Goal: Navigation & Orientation: Find specific page/section

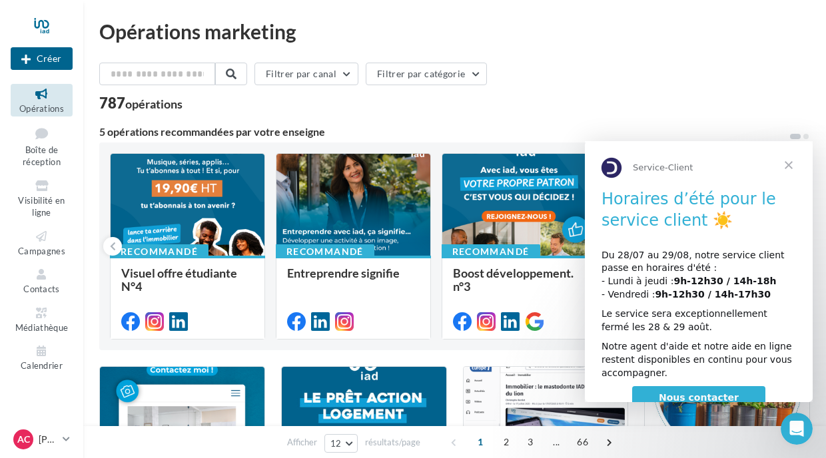
click at [786, 166] on span "Fermer" at bounding box center [788, 165] width 48 height 48
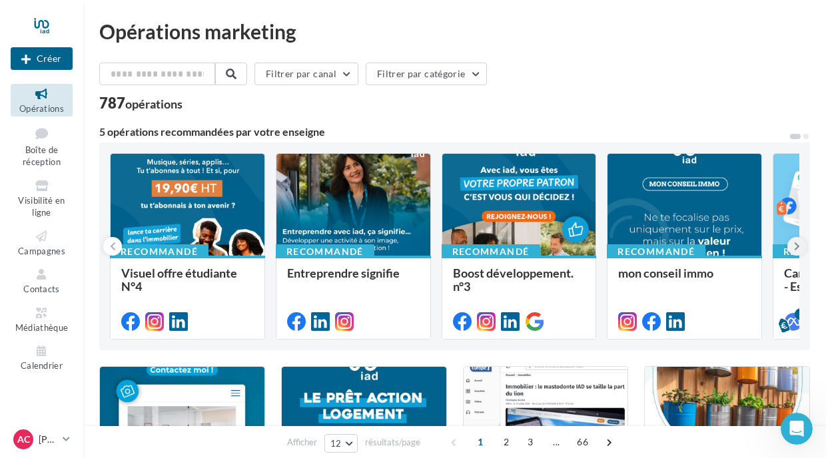
click at [801, 248] on button at bounding box center [796, 246] width 19 height 19
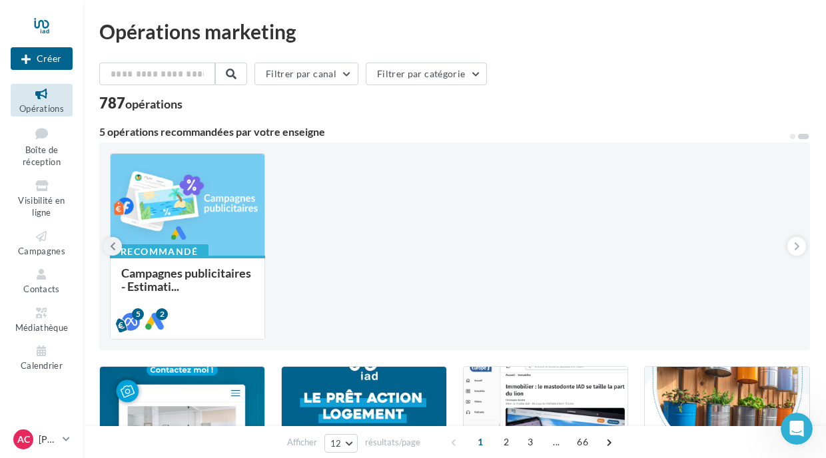
click at [117, 243] on button at bounding box center [112, 246] width 19 height 19
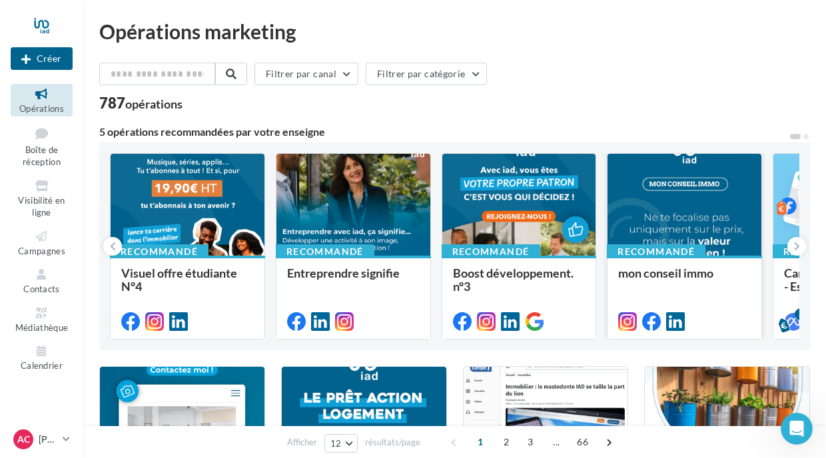
click at [678, 280] on span "mon conseil immo" at bounding box center [665, 273] width 95 height 15
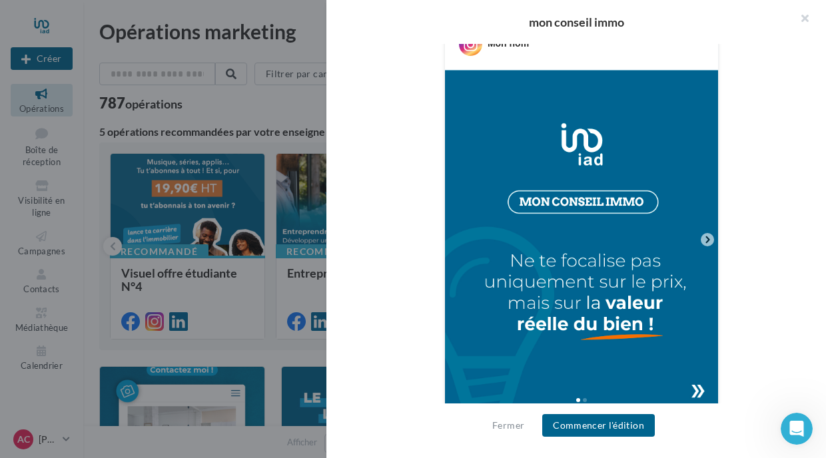
scroll to position [359, 0]
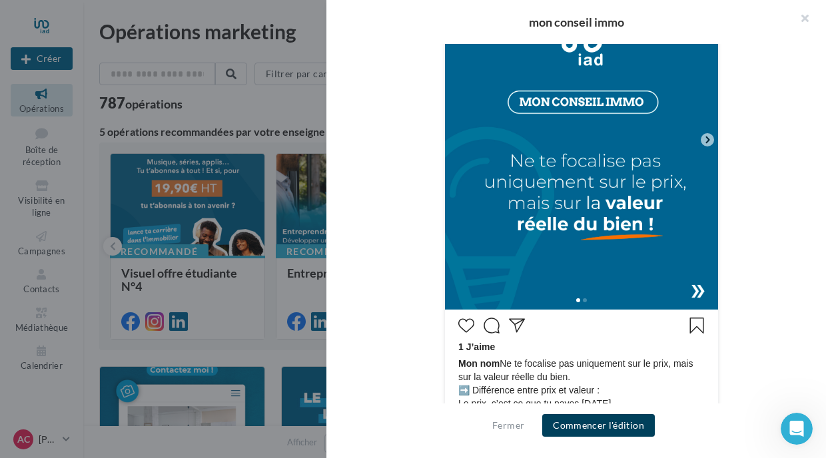
click at [583, 426] on button "Commencer l'édition" at bounding box center [598, 425] width 113 height 23
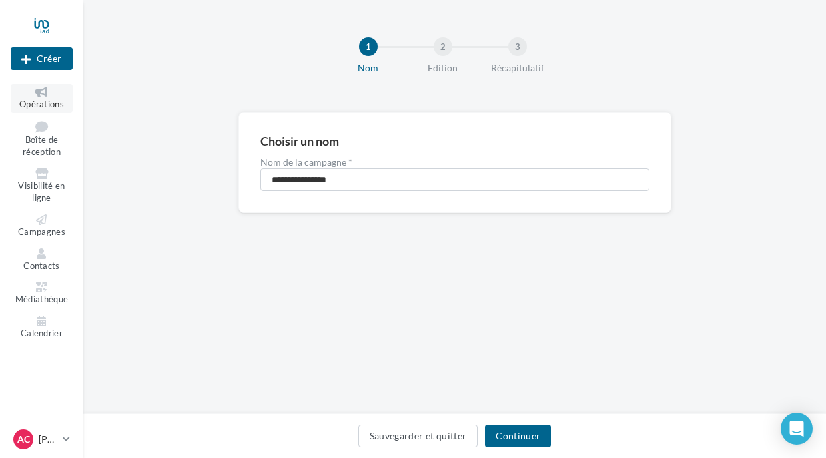
click at [32, 99] on span "Opérations" at bounding box center [41, 104] width 45 height 11
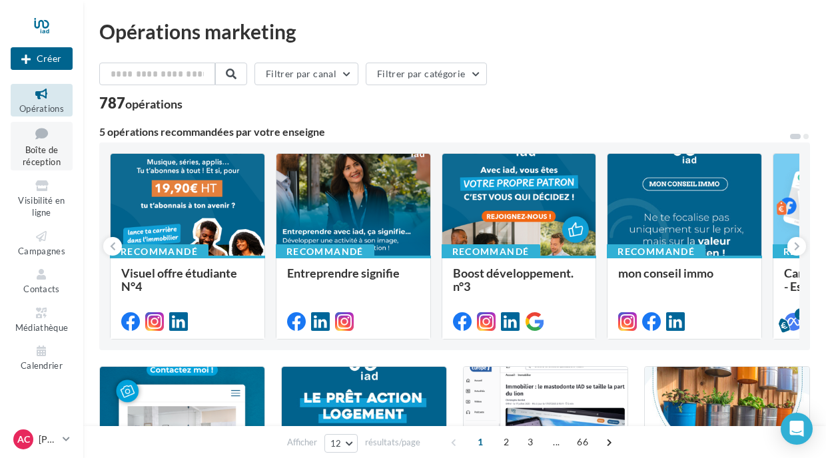
click at [47, 154] on span "Boîte de réception" at bounding box center [42, 155] width 38 height 23
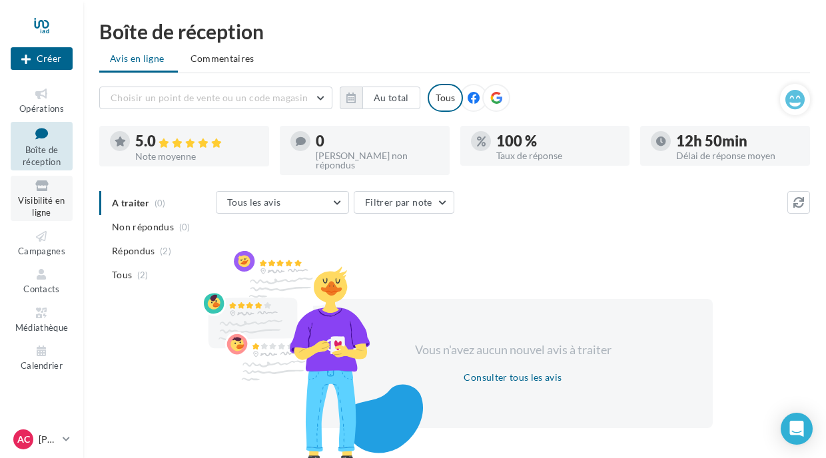
click at [47, 215] on span "Visibilité en ligne" at bounding box center [41, 206] width 47 height 23
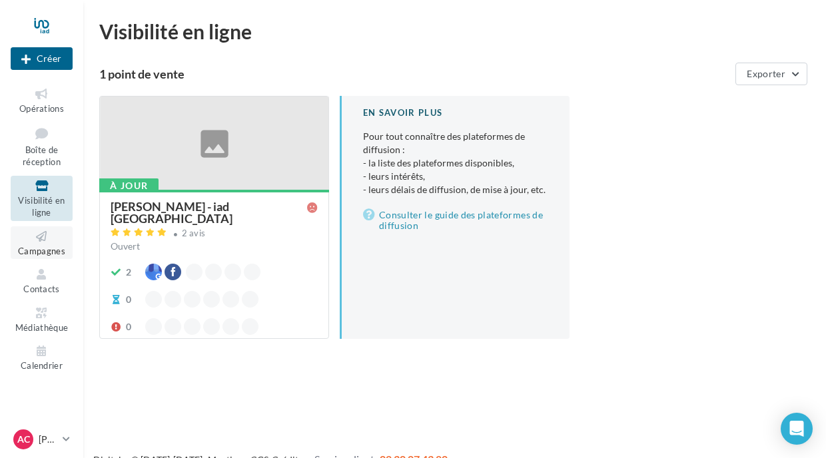
click at [40, 246] on span "Campagnes" at bounding box center [41, 251] width 47 height 11
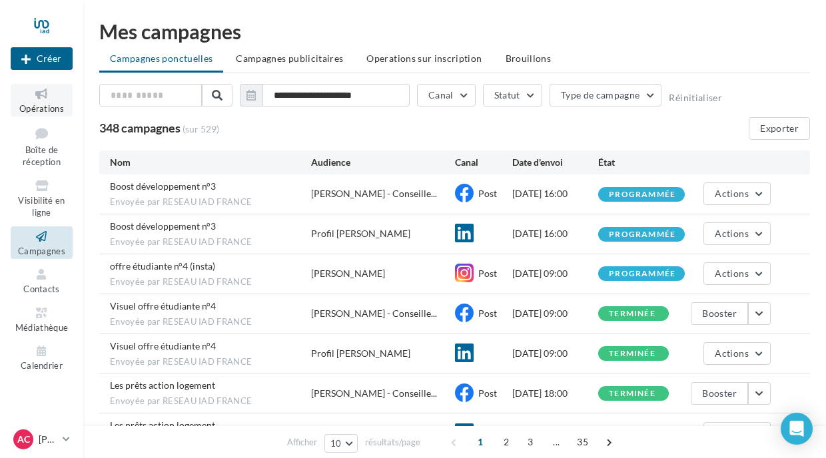
click at [34, 105] on span "Opérations" at bounding box center [41, 108] width 45 height 11
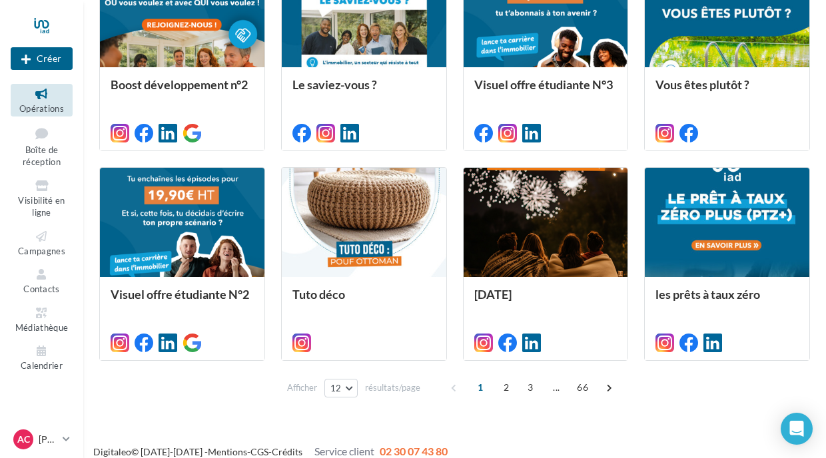
scroll to position [632, 0]
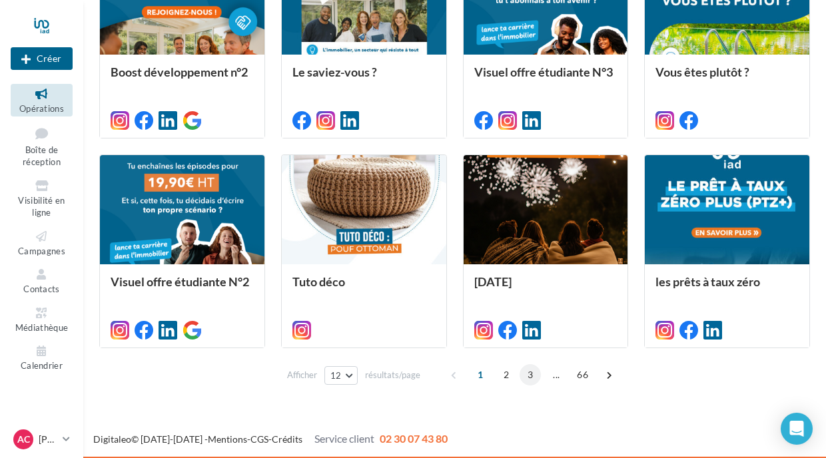
click at [535, 375] on span "3" at bounding box center [529, 374] width 21 height 21
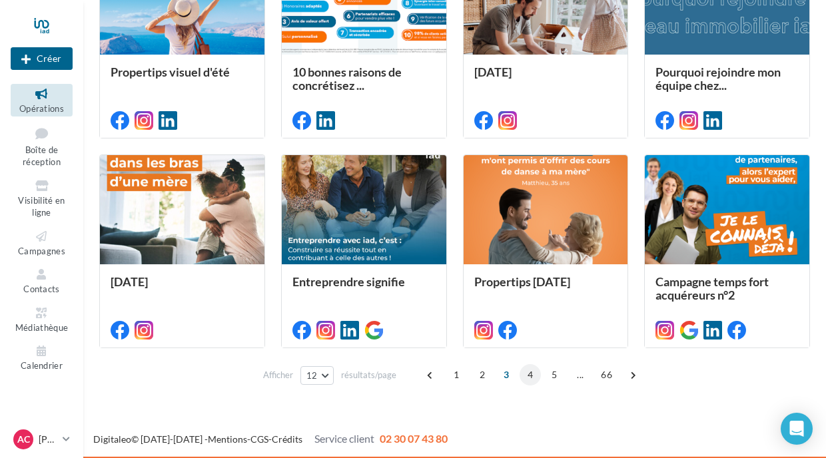
click at [537, 376] on span "4" at bounding box center [529, 374] width 21 height 21
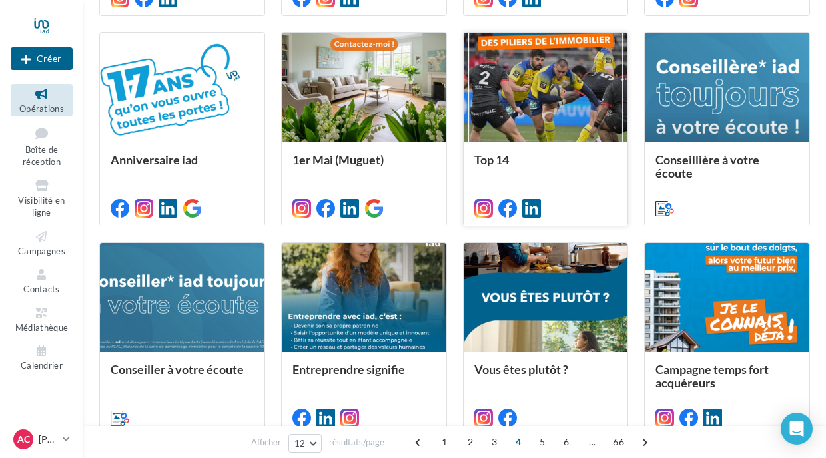
scroll to position [569, 0]
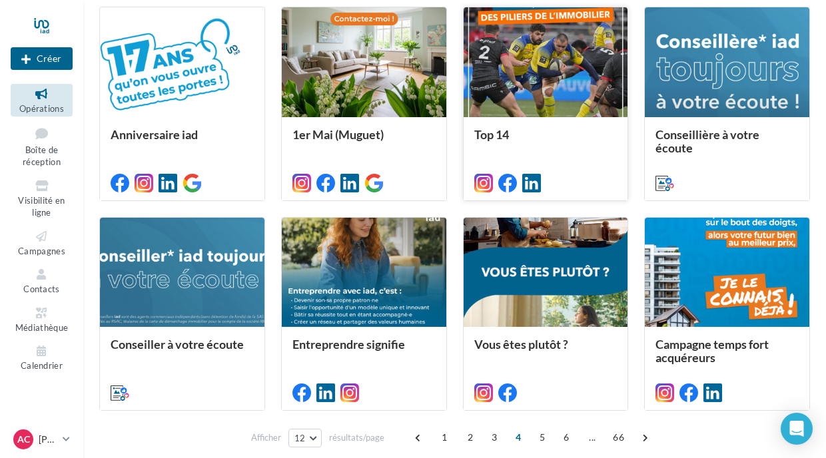
click at [500, 248] on div at bounding box center [545, 273] width 164 height 111
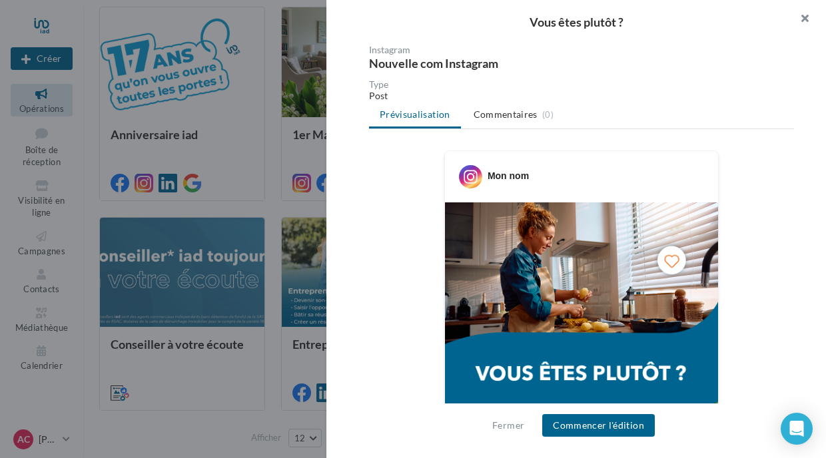
scroll to position [127, 0]
click at [805, 15] on button "button" at bounding box center [798, 20] width 53 height 40
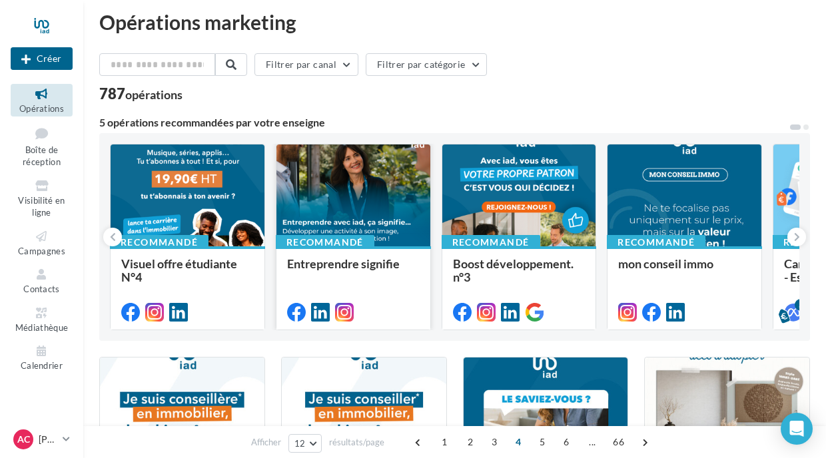
scroll to position [13, 0]
